Goal: Transaction & Acquisition: Purchase product/service

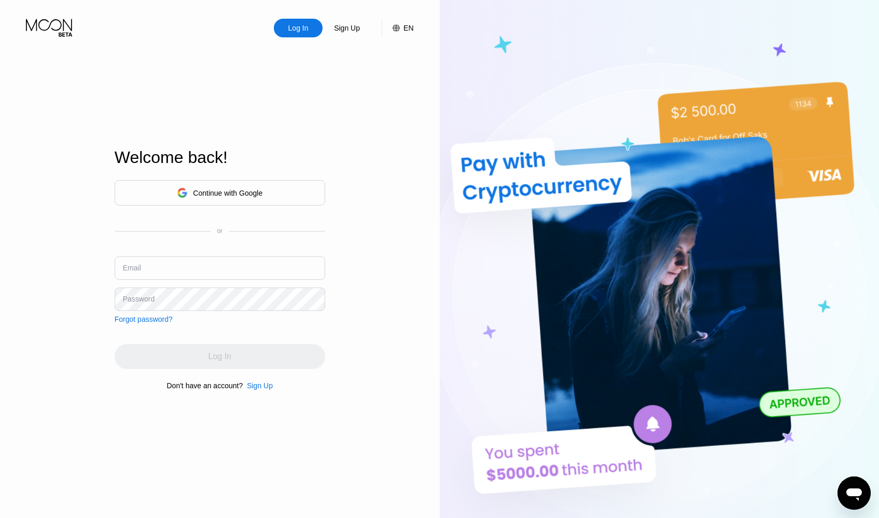
click at [416, 471] on div "Log In Sign Up EN Language Select an item Save Welcome back! Continue with Goog…" at bounding box center [220, 285] width 440 height 570
click at [227, 190] on div "Continue with Google" at bounding box center [228, 193] width 70 height 8
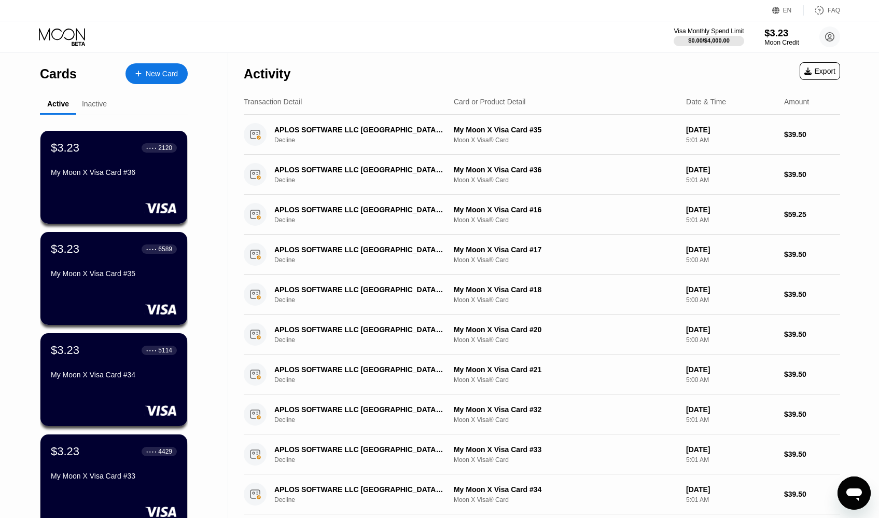
click at [787, 29] on div "$3.23" at bounding box center [782, 32] width 35 height 11
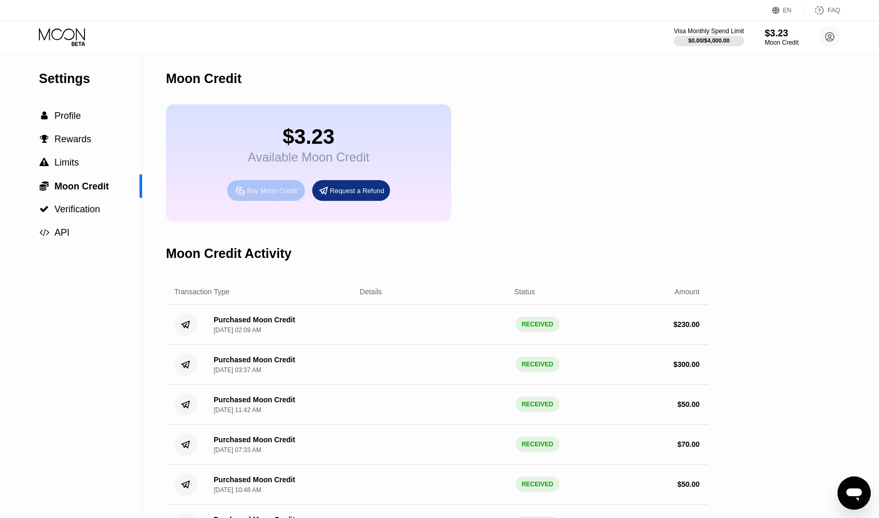
drag, startPoint x: 246, startPoint y: 199, endPoint x: 285, endPoint y: 104, distance: 102.4
click at [269, 201] on div "Buy Moon Credit" at bounding box center [266, 190] width 78 height 21
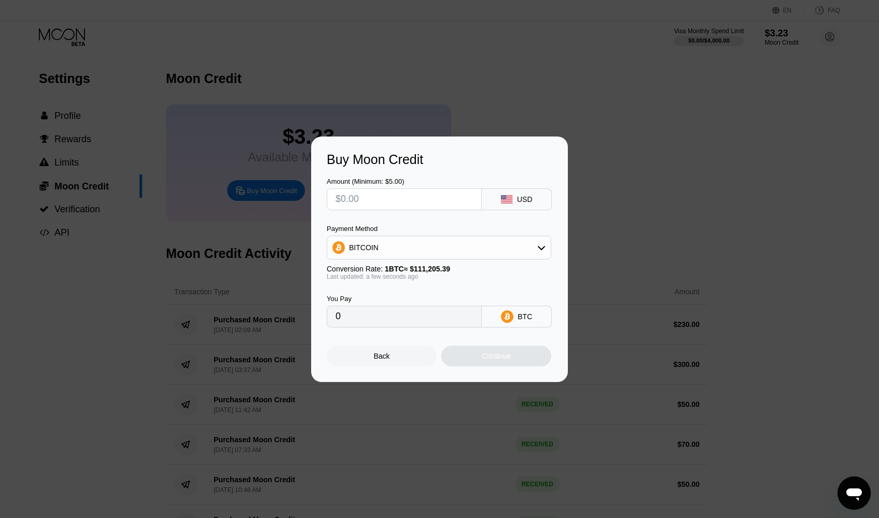
click at [459, 237] on div "BITCOIN" at bounding box center [439, 248] width 225 height 24
click at [449, 248] on div "BITCOIN" at bounding box center [439, 247] width 224 height 21
click at [396, 295] on span "USDT on TRON" at bounding box center [378, 299] width 52 height 8
type input "0.00"
click at [353, 200] on input "text" at bounding box center [404, 199] width 137 height 21
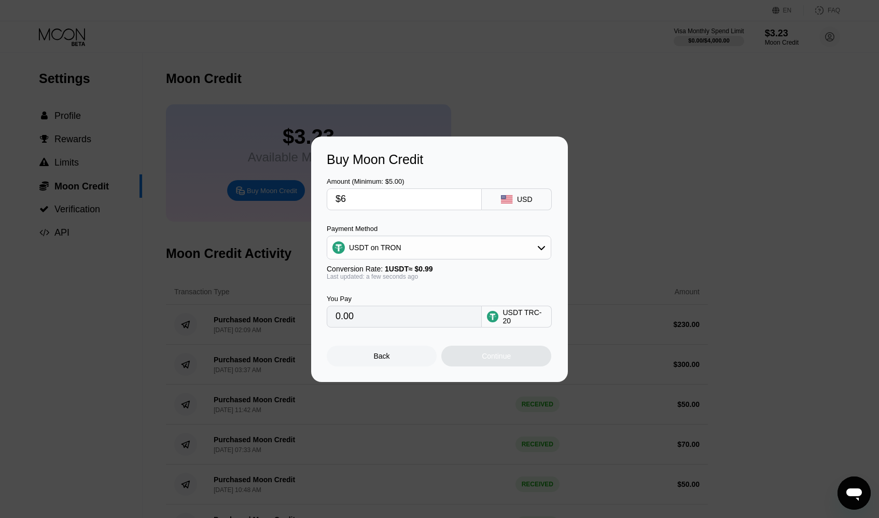
type input "$65"
type input "65.66"
type input "$65"
click at [478, 356] on div "Continue" at bounding box center [497, 356] width 110 height 21
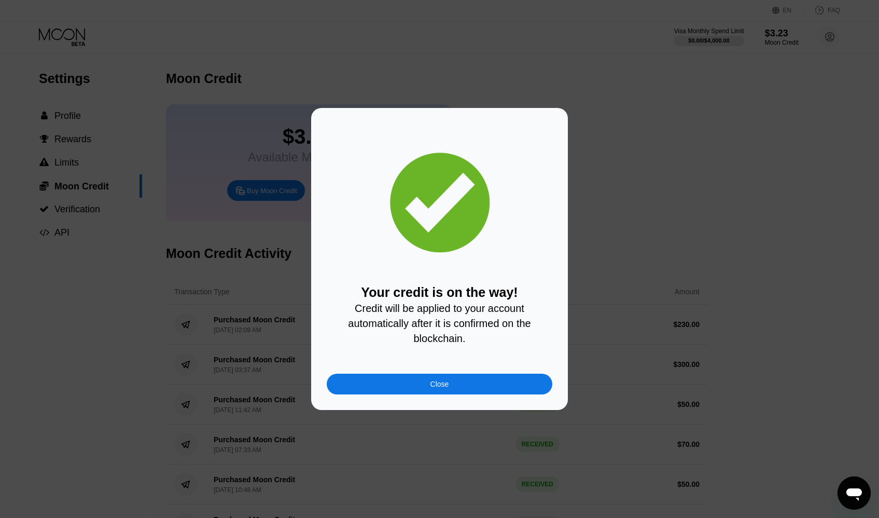
click at [409, 406] on div "Your credit is on the way! Credit will be applied to your account automatically…" at bounding box center [439, 259] width 257 height 302
click at [405, 393] on div "Close" at bounding box center [440, 384] width 226 height 21
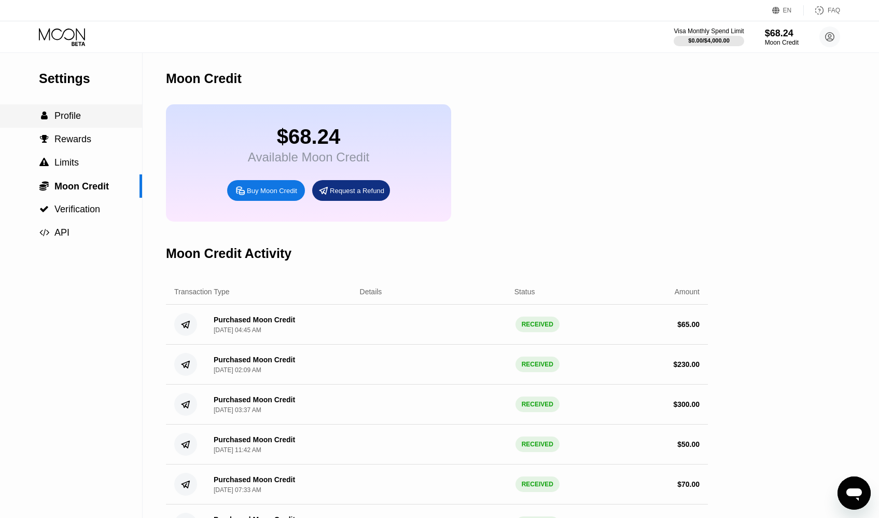
click at [77, 112] on div " Profile" at bounding box center [71, 115] width 142 height 23
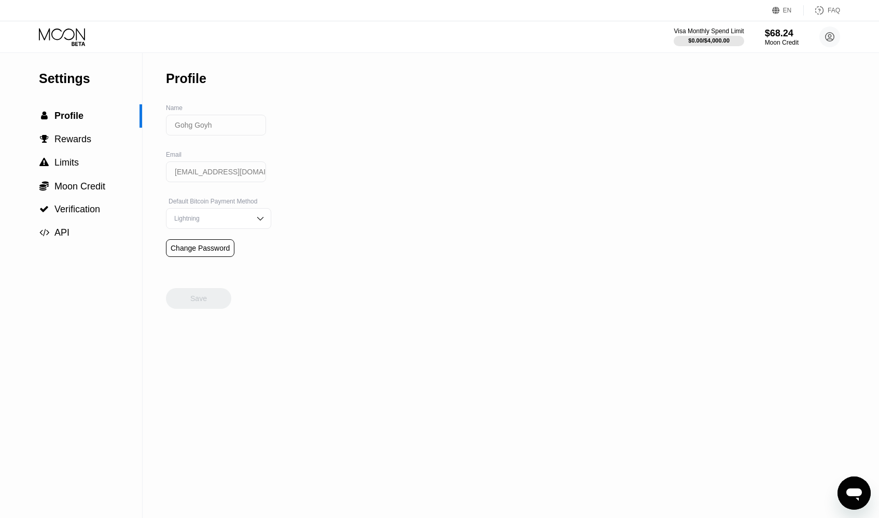
click at [66, 25] on div "Visa Monthly Spend Limit $0.00 / $4,000.00 $68.24 Moon Credit Gohg Goyh [EMAIL_…" at bounding box center [439, 36] width 879 height 31
click at [66, 36] on icon at bounding box center [63, 37] width 48 height 18
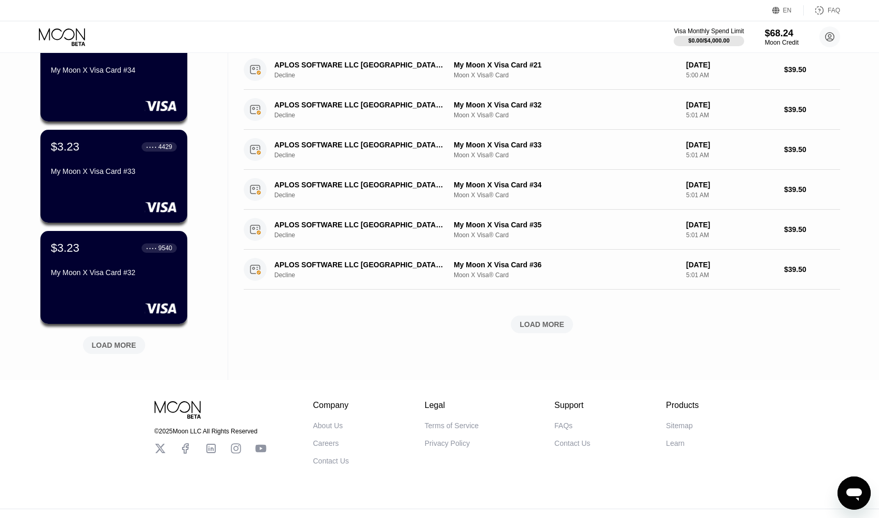
scroll to position [327, 0]
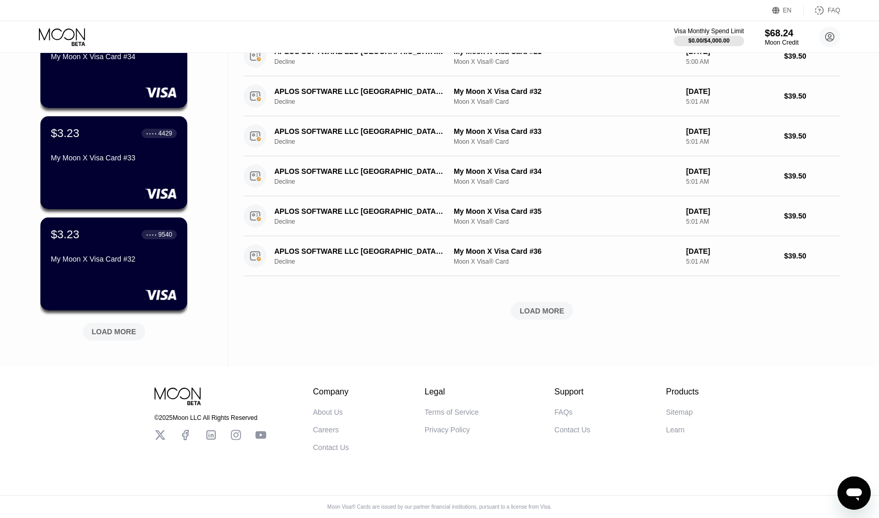
click at [117, 327] on div "LOAD MORE" at bounding box center [114, 331] width 45 height 9
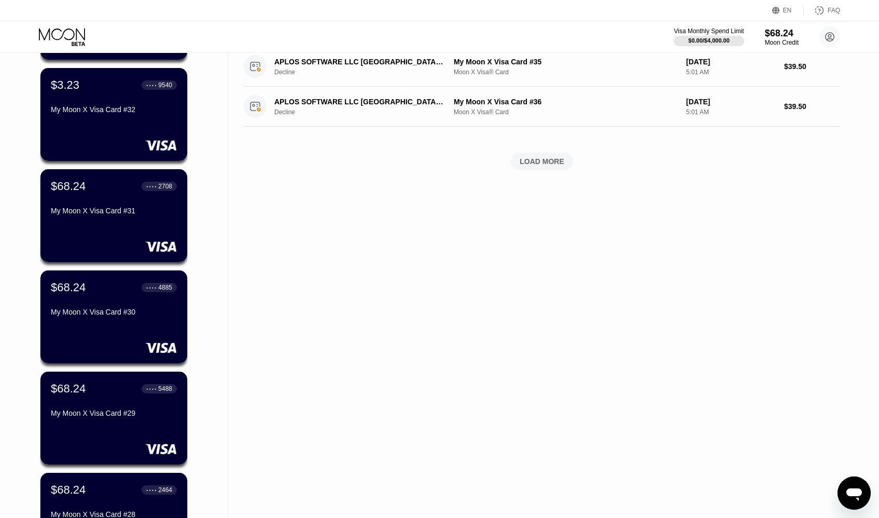
scroll to position [483, 0]
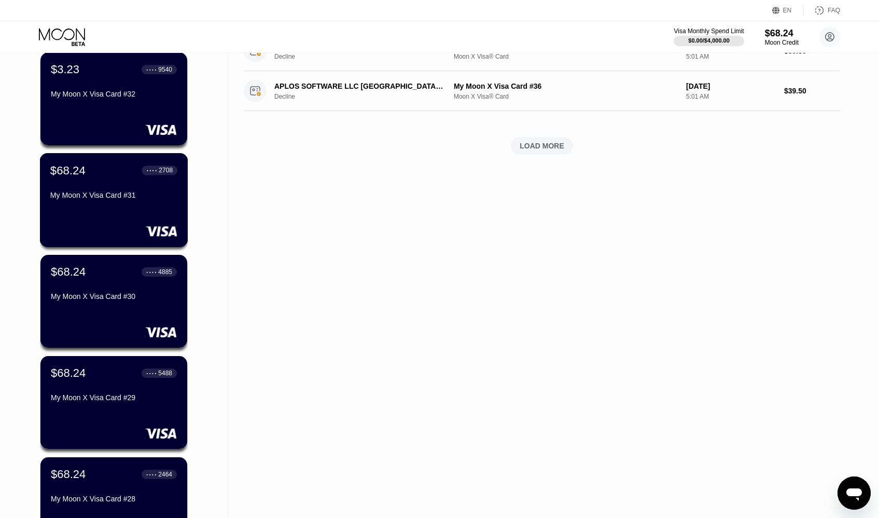
click at [76, 186] on div "$68.24 ● ● ● ● 2708 My Moon X Visa Card #31" at bounding box center [113, 183] width 127 height 40
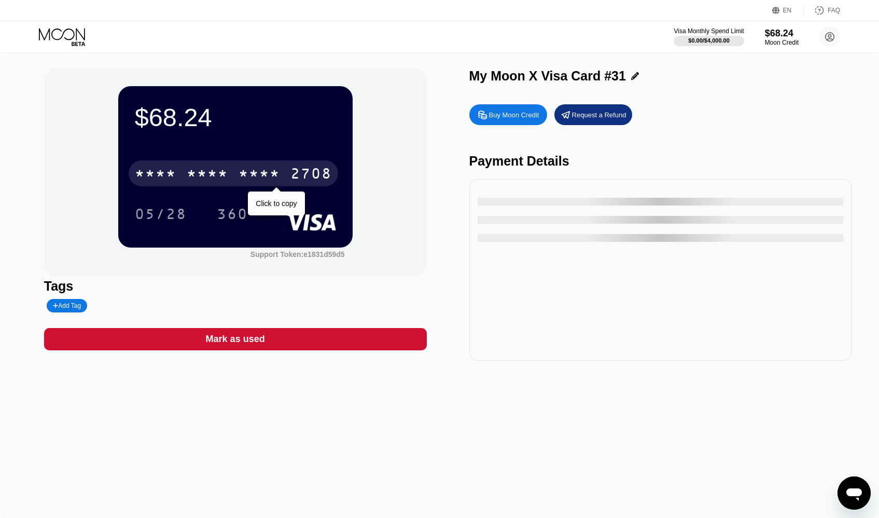
click at [188, 177] on div "* * * *" at bounding box center [208, 175] width 42 height 17
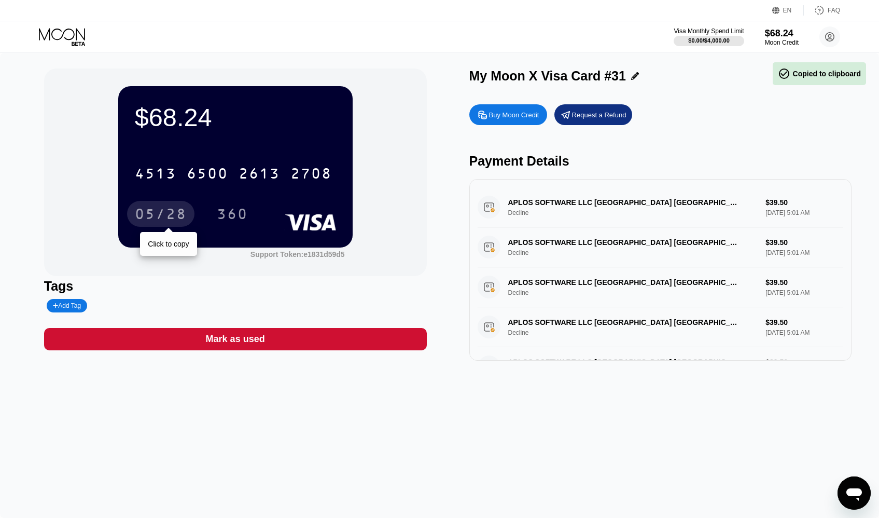
click at [141, 207] on div "05/28" at bounding box center [160, 214] width 67 height 26
click at [151, 213] on div "05/28" at bounding box center [161, 215] width 52 height 17
click at [144, 210] on div "05/28" at bounding box center [161, 215] width 52 height 17
click at [256, 224] on div "360" at bounding box center [240, 214] width 47 height 26
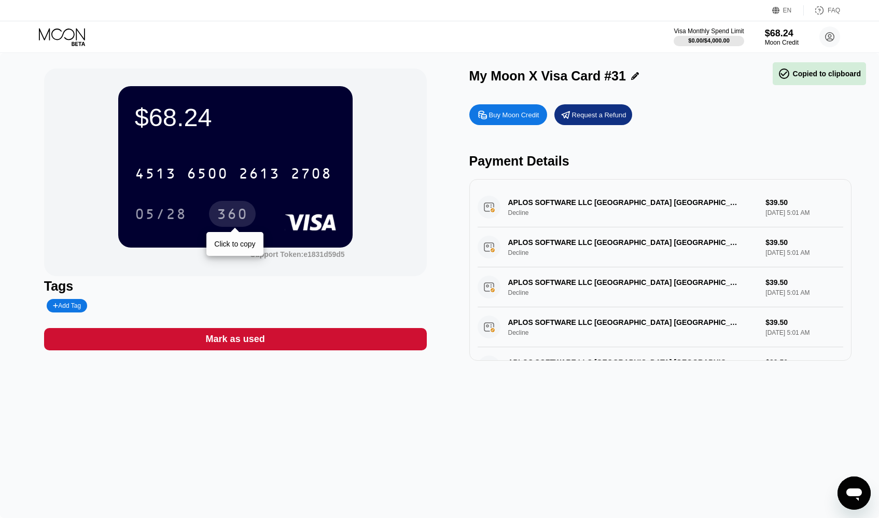
click at [213, 211] on div "360" at bounding box center [232, 214] width 47 height 26
click at [226, 212] on div "360" at bounding box center [232, 215] width 31 height 17
click at [227, 212] on div "360" at bounding box center [232, 215] width 31 height 17
click at [227, 213] on div "360" at bounding box center [232, 215] width 31 height 17
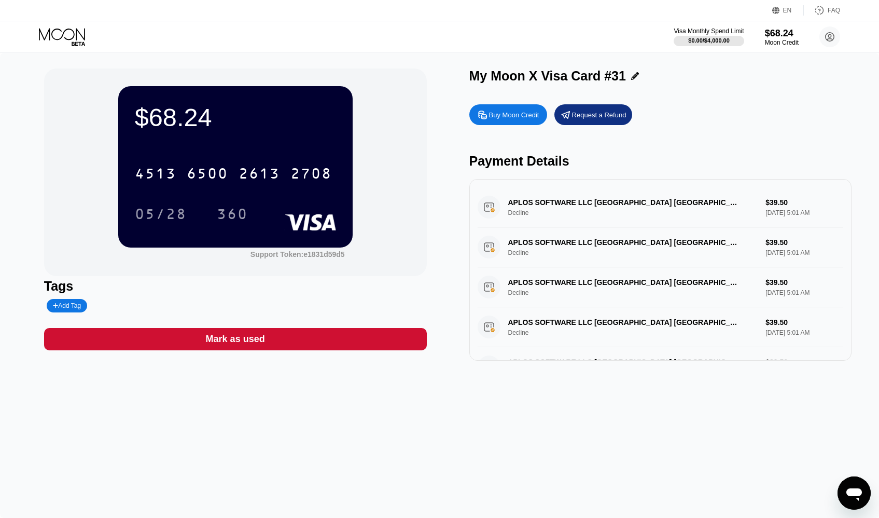
click at [191, 10] on div "EN Language Select an item Save FAQ" at bounding box center [439, 10] width 879 height 21
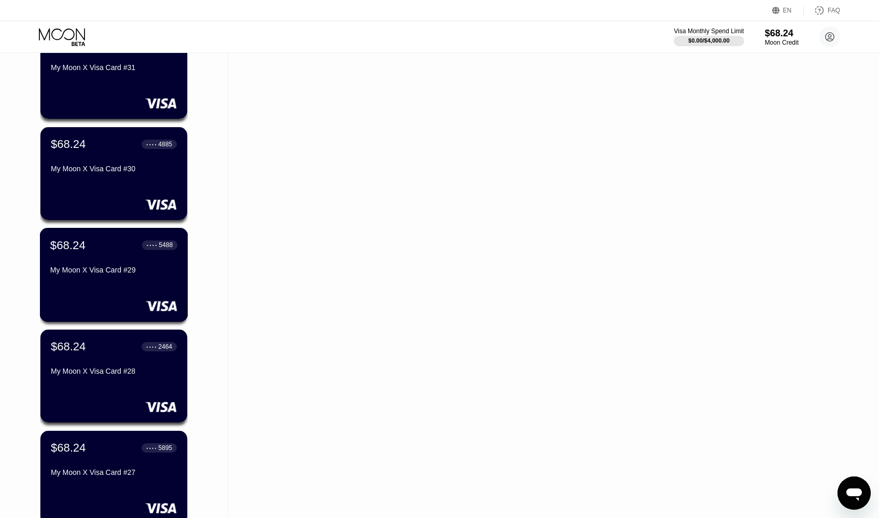
scroll to position [623, 0]
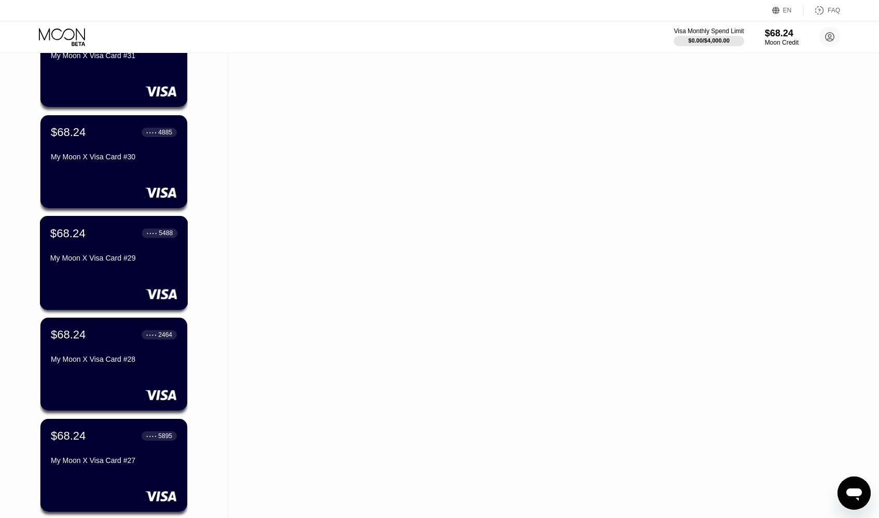
click at [106, 266] on div "My Moon X Visa Card #29" at bounding box center [113, 260] width 127 height 12
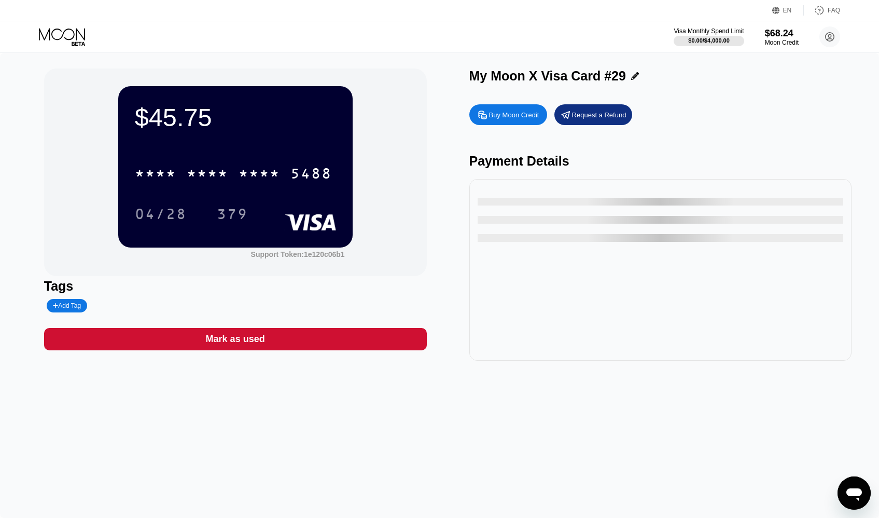
click at [249, 147] on div "$45.75 * * * * * * * * * * * * 5488 04/28 379" at bounding box center [235, 166] width 235 height 161
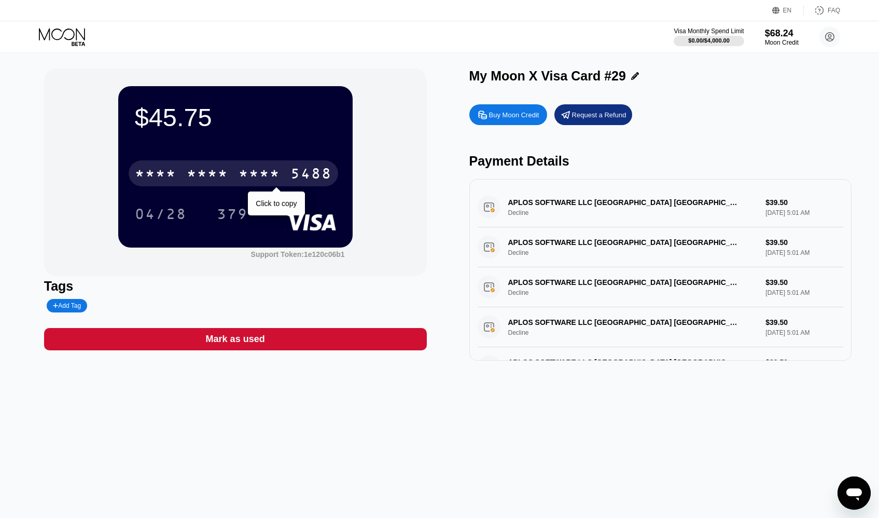
click at [246, 178] on div "* * * *" at bounding box center [260, 175] width 42 height 17
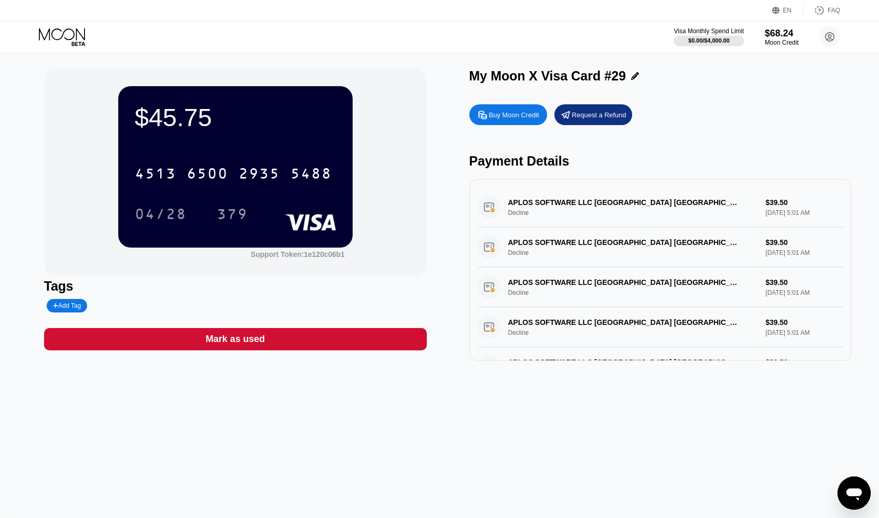
click at [169, 231] on div "$45.75 4513 6500 2935 5488 04/28 379" at bounding box center [235, 166] width 235 height 161
click at [167, 217] on div "04/28" at bounding box center [161, 215] width 52 height 17
click at [244, 209] on div "379" at bounding box center [232, 215] width 31 height 17
click at [232, 213] on div "379" at bounding box center [232, 215] width 31 height 17
drag, startPoint x: 249, startPoint y: 273, endPoint x: 244, endPoint y: 259, distance: 15.3
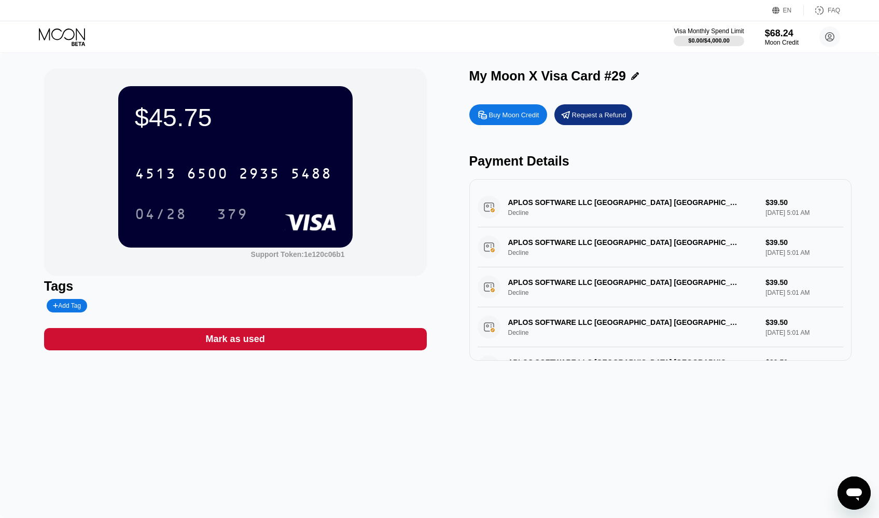
click at [247, 269] on div "$45.75 4513 6500 2935 5488 04/28 379 Support Token: 1e120c06b1" at bounding box center [235, 172] width 383 height 208
click at [226, 211] on div "379" at bounding box center [232, 215] width 31 height 17
click at [227, 211] on div "379" at bounding box center [232, 215] width 31 height 17
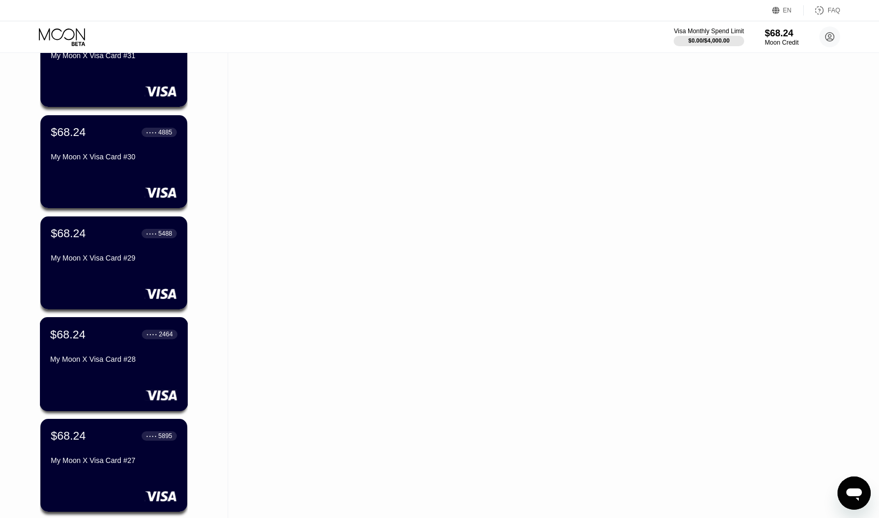
scroll to position [674, 0]
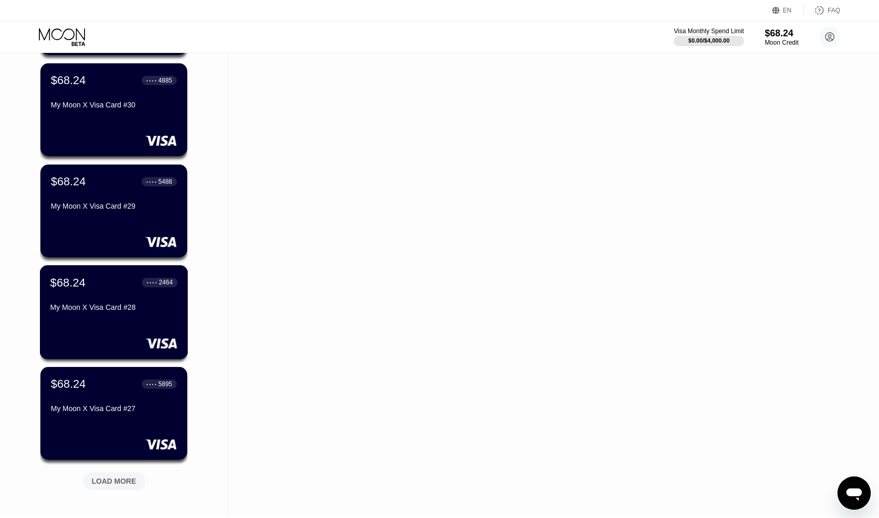
click at [123, 310] on div "My Moon X Visa Card #28" at bounding box center [113, 307] width 127 height 8
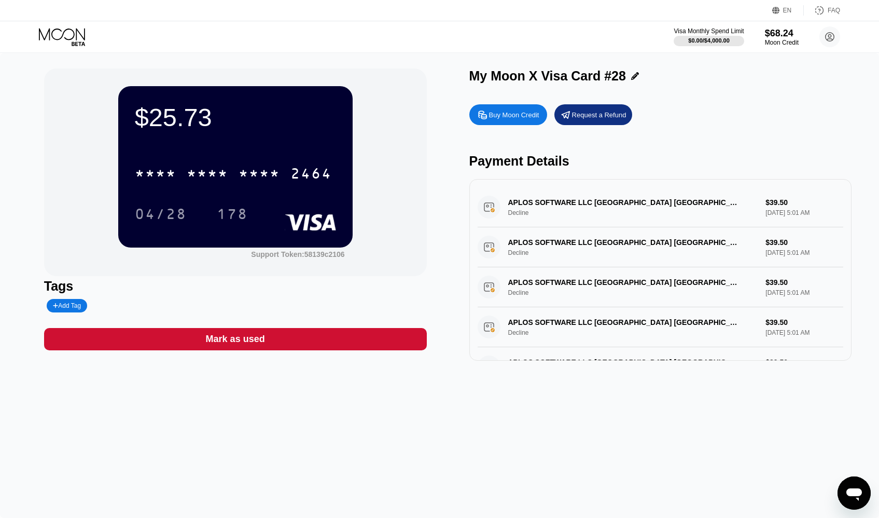
click at [735, 135] on div "Buy Moon Credit Request a Refund Payment Details APLOS SOFTWARE LLC [GEOGRAPHIC…" at bounding box center [661, 229] width 383 height 261
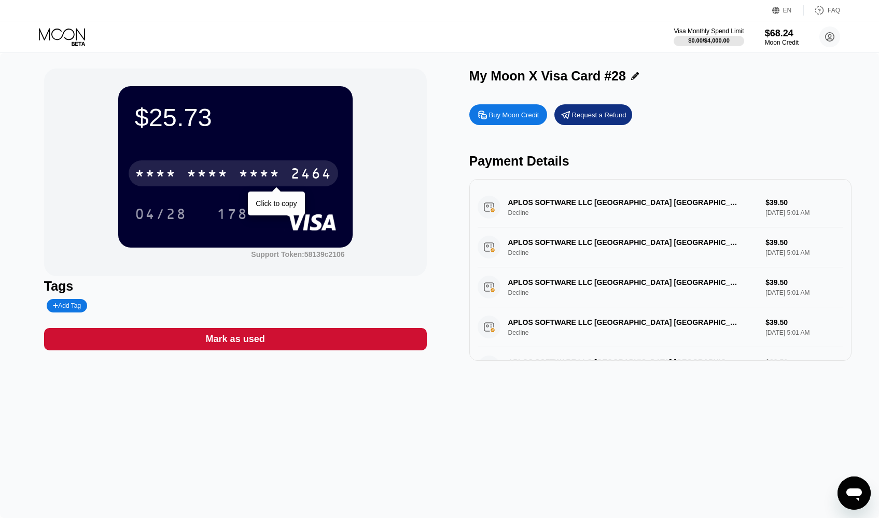
click at [227, 170] on div "* * * *" at bounding box center [208, 175] width 42 height 17
click at [227, 181] on div "6500" at bounding box center [208, 175] width 42 height 17
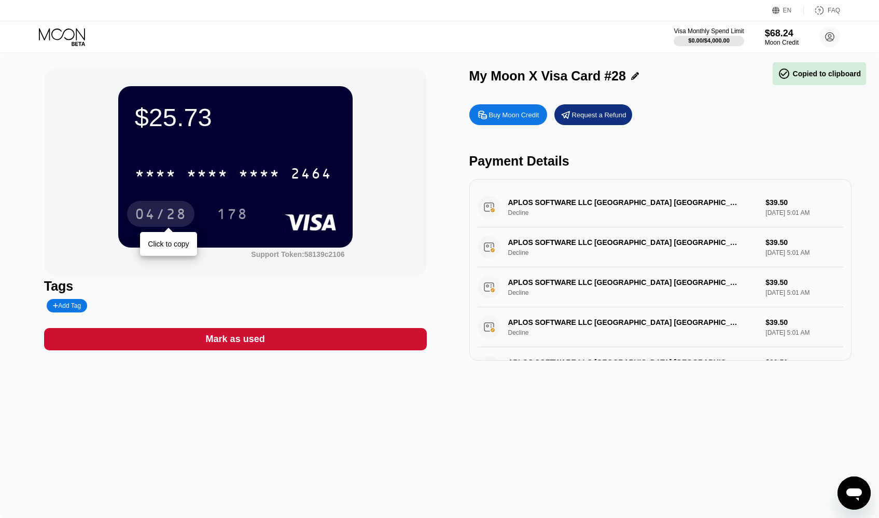
click at [157, 213] on div "04/28" at bounding box center [161, 215] width 52 height 17
click at [244, 209] on div "178" at bounding box center [232, 215] width 31 height 17
click at [250, 191] on div "* * * * * * * * * * * * 2464 04/28 178" at bounding box center [235, 183] width 201 height 61
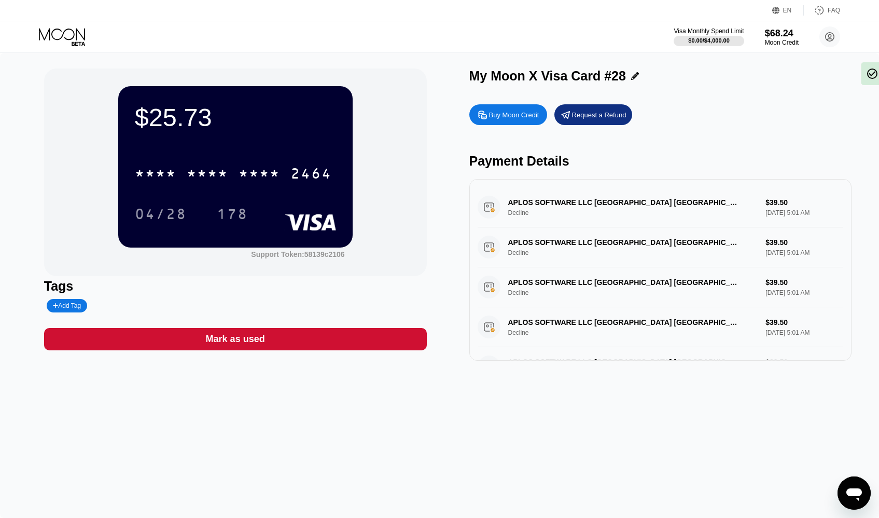
click at [239, 203] on div "178" at bounding box center [232, 214] width 47 height 26
click at [238, 203] on div "178" at bounding box center [232, 214] width 47 height 26
click at [443, 153] on div "$25.73 * * * * * * * * * * * * 2464 04/28 178 Support Token: 58139c2106 Tags Ad…" at bounding box center [440, 214] width 792 height 292
